Goal: Task Accomplishment & Management: Use online tool/utility

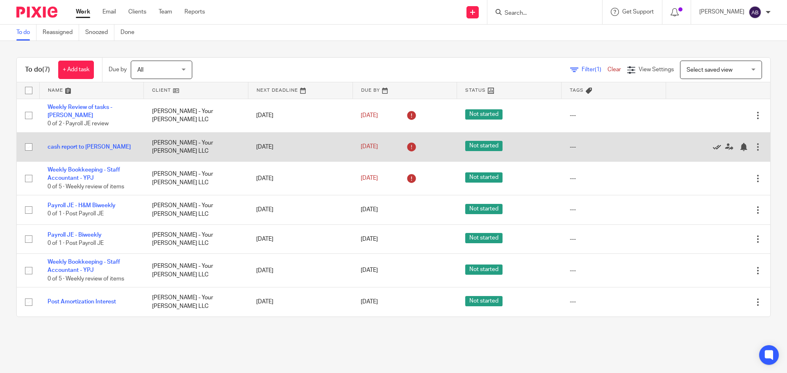
click at [713, 143] on icon at bounding box center [717, 147] width 8 height 8
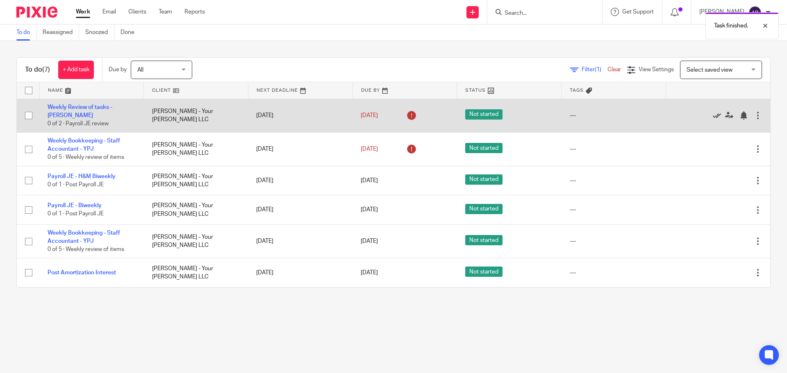
click at [713, 112] on icon at bounding box center [717, 115] width 8 height 8
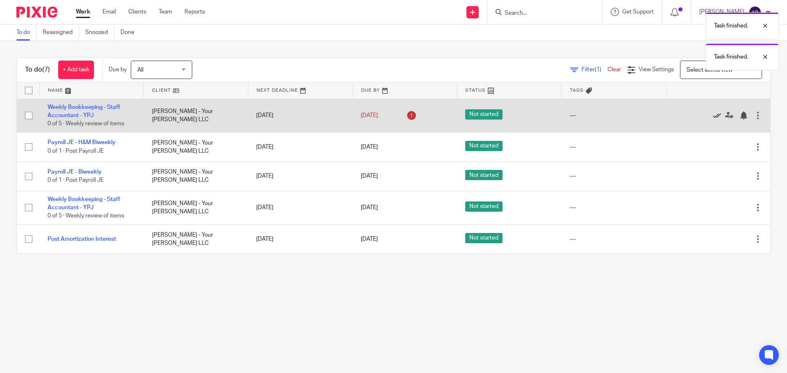
click at [713, 116] on icon at bounding box center [717, 115] width 8 height 8
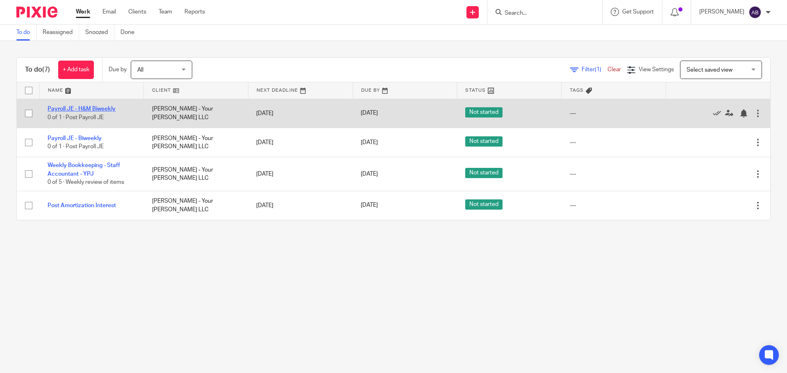
click at [99, 107] on link "Payroll JE - H&M Biweekly" at bounding box center [82, 109] width 68 height 6
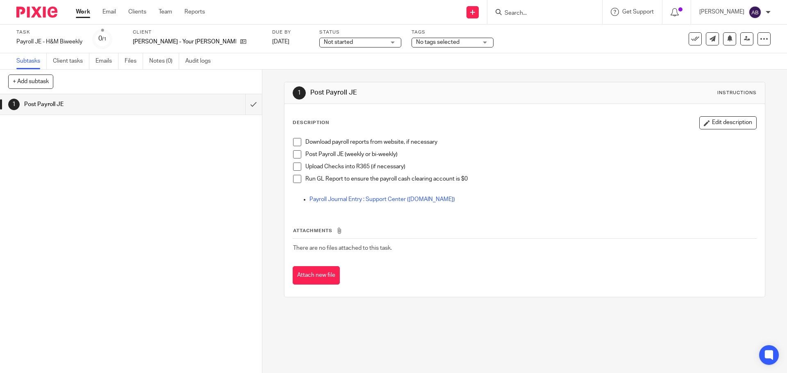
click at [78, 15] on link "Work" at bounding box center [83, 12] width 14 height 8
